Goal: Information Seeking & Learning: Check status

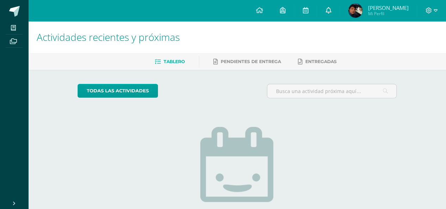
click at [338, 7] on link at bounding box center [328, 10] width 23 height 21
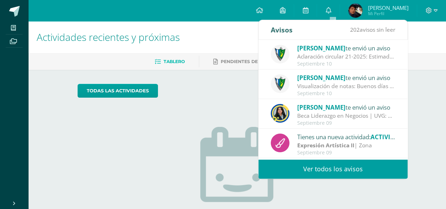
click at [290, 81] on div "[PERSON_NAME] te envió un aviso Visualización de notas: Buenos días estimados p…" at bounding box center [333, 84] width 124 height 23
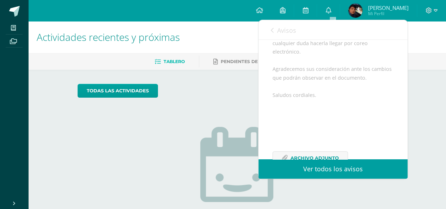
scroll to position [171, 0]
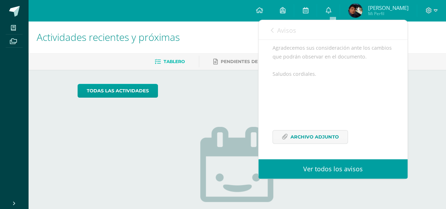
click at [323, 127] on div "Buenos días estimados padres y estudiantes, es un gusto saludarlos. Por este me…" at bounding box center [332, 54] width 121 height 195
click at [324, 131] on span "Archivo Adjunto" at bounding box center [314, 136] width 48 height 13
click at [362, 13] on img at bounding box center [355, 11] width 14 height 14
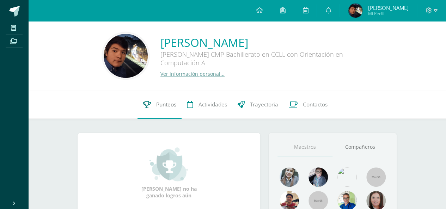
click at [153, 117] on link "Punteos" at bounding box center [159, 105] width 44 height 28
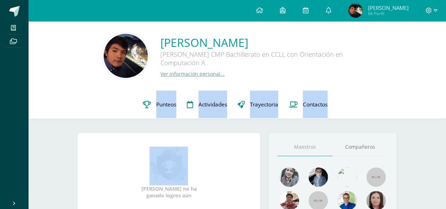
drag, startPoint x: 186, startPoint y: 82, endPoint x: 115, endPoint y: 132, distance: 87.1
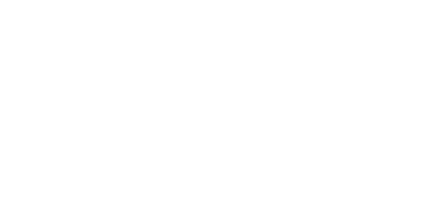
click at [0, 0] on html at bounding box center [0, 0] width 0 height 0
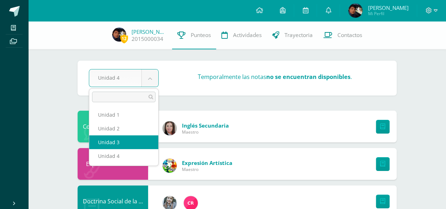
select select "Unidad 3"
